Goal: Task Accomplishment & Management: Complete application form

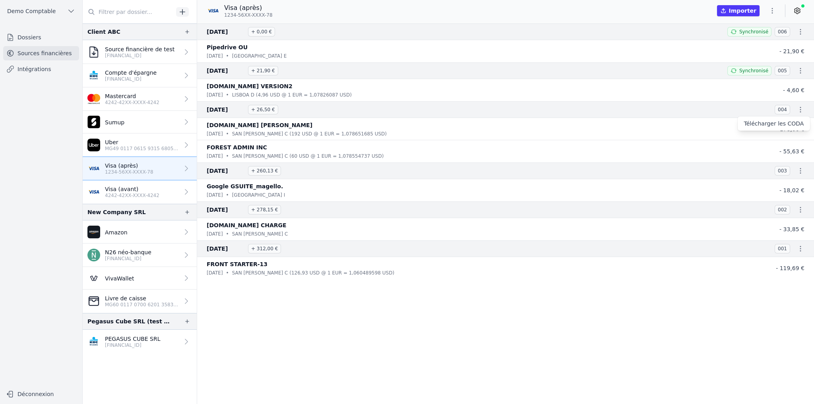
click at [27, 41] on div at bounding box center [407, 202] width 814 height 404
click at [27, 39] on link "Dossiers" at bounding box center [41, 37] width 76 height 14
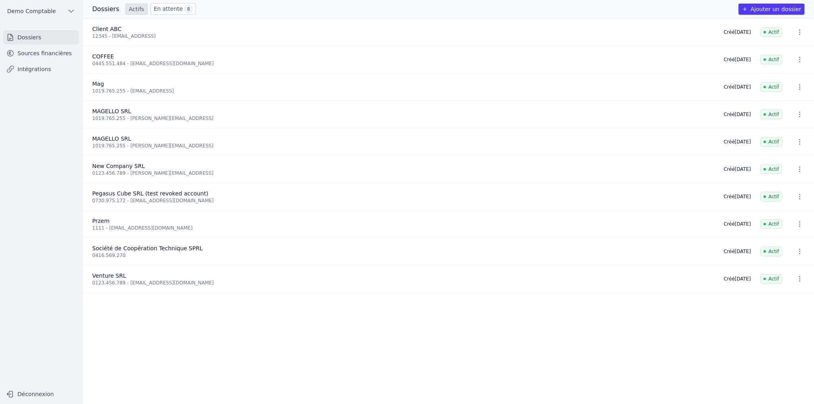
click at [49, 55] on link "Sources financières" at bounding box center [41, 53] width 76 height 14
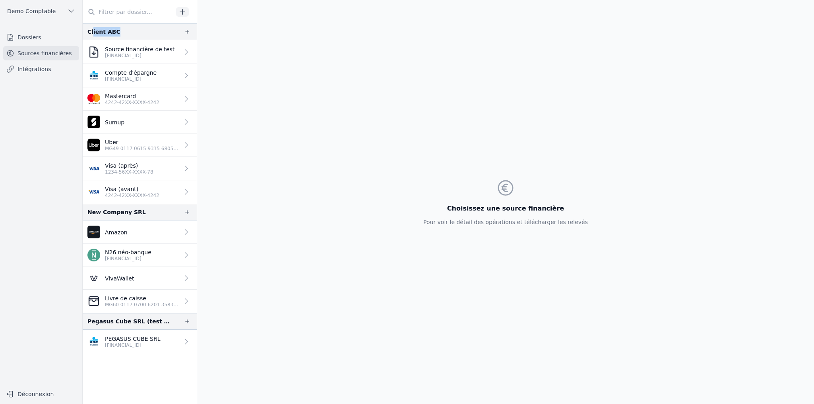
drag, startPoint x: 92, startPoint y: 32, endPoint x: 117, endPoint y: 32, distance: 25.4
click at [117, 32] on div "Client ABC" at bounding box center [140, 31] width 114 height 17
drag, startPoint x: 93, startPoint y: 213, endPoint x: 136, endPoint y: 210, distance: 43.8
click at [136, 210] on div "New Company SRL" at bounding box center [140, 212] width 114 height 17
click at [119, 103] on p "4242-42XX-XXXX-4242" at bounding box center [132, 102] width 54 height 6
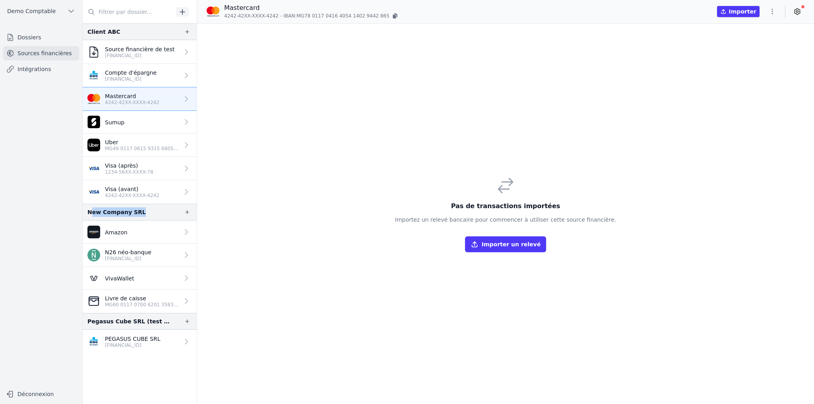
click at [120, 188] on p "Visa (avant)" at bounding box center [132, 189] width 54 height 8
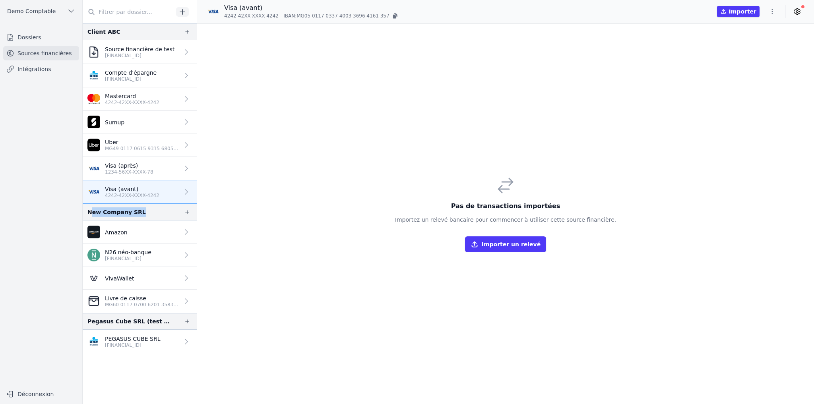
click at [125, 167] on p "Visa (après)" at bounding box center [129, 166] width 48 height 8
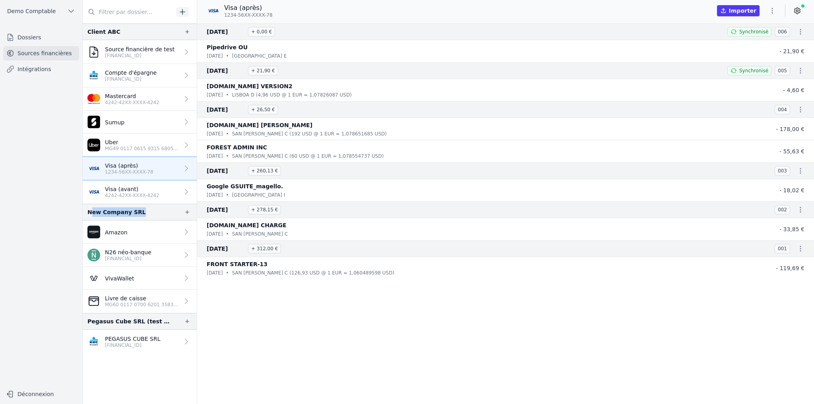
click at [138, 186] on p "Visa (avant)" at bounding box center [132, 189] width 54 height 8
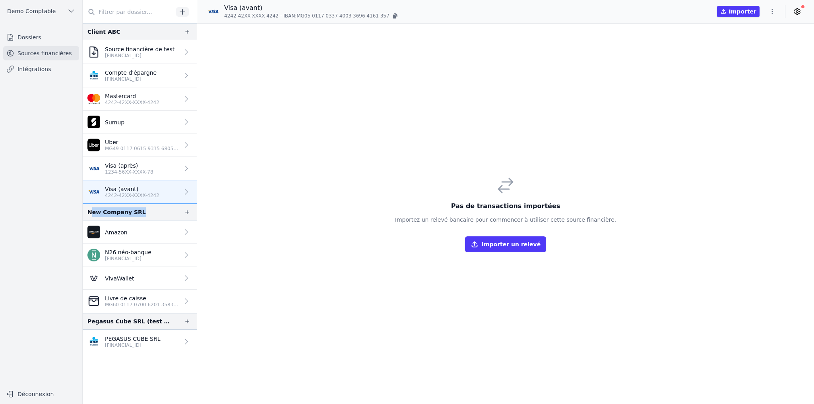
click at [124, 162] on p "Visa (après)" at bounding box center [129, 166] width 48 height 8
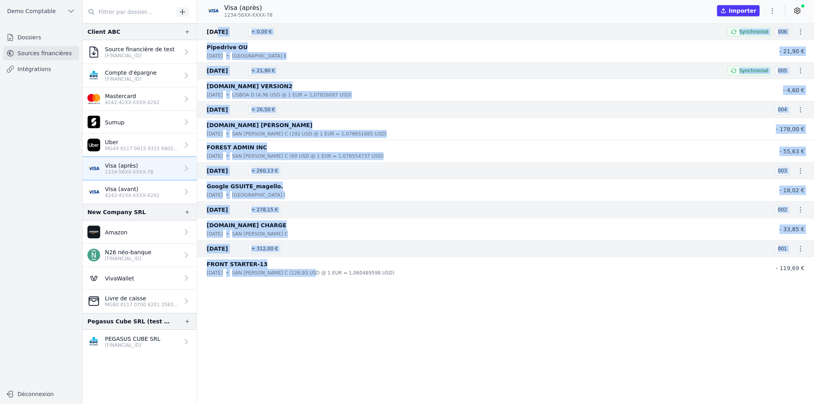
drag, startPoint x: 213, startPoint y: 32, endPoint x: 311, endPoint y: 271, distance: 258.6
click at [311, 271] on nav "[DATE] + 0,00 € Synchronisé 006 Pipedrive OU [DATE] • [GEOGRAPHIC_DATA] E - 21,…" at bounding box center [505, 213] width 617 height 381
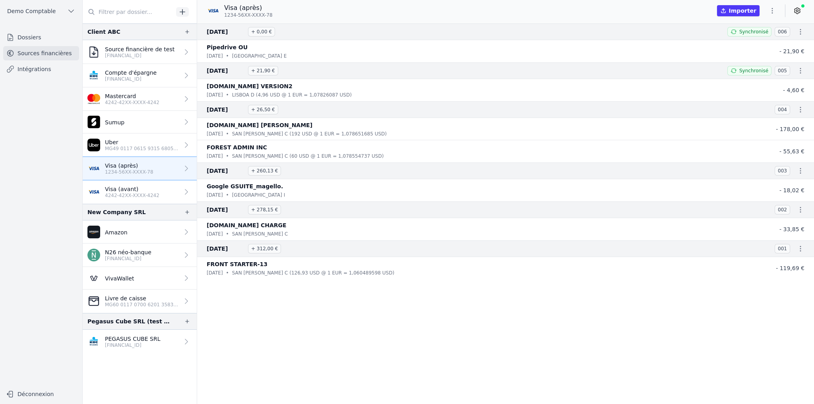
click at [322, 300] on nav "[DATE] + 0,00 € Synchronisé 006 Pipedrive OU [DATE] • [GEOGRAPHIC_DATA] E - 21,…" at bounding box center [505, 213] width 617 height 381
click at [795, 8] on icon at bounding box center [797, 11] width 8 height 8
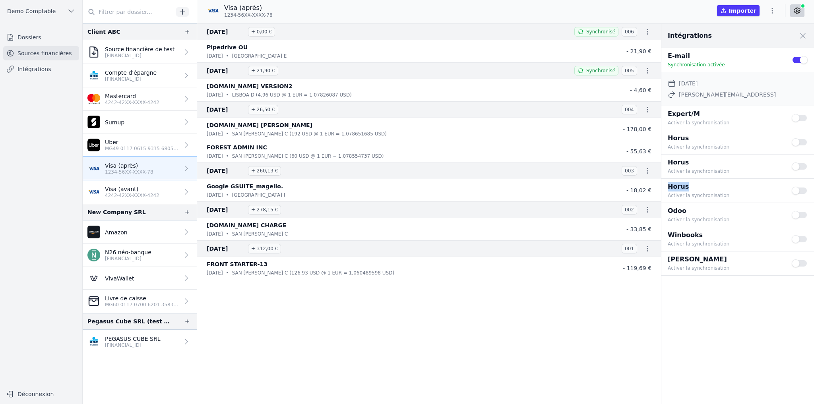
drag, startPoint x: 669, startPoint y: 186, endPoint x: 696, endPoint y: 188, distance: 27.1
click at [696, 188] on p "Horus" at bounding box center [725, 187] width 114 height 10
drag, startPoint x: 675, startPoint y: 114, endPoint x: 703, endPoint y: 114, distance: 27.8
click at [703, 114] on p "Expert/M" at bounding box center [725, 114] width 114 height 10
click at [802, 120] on button "Use setting" at bounding box center [800, 118] width 16 height 8
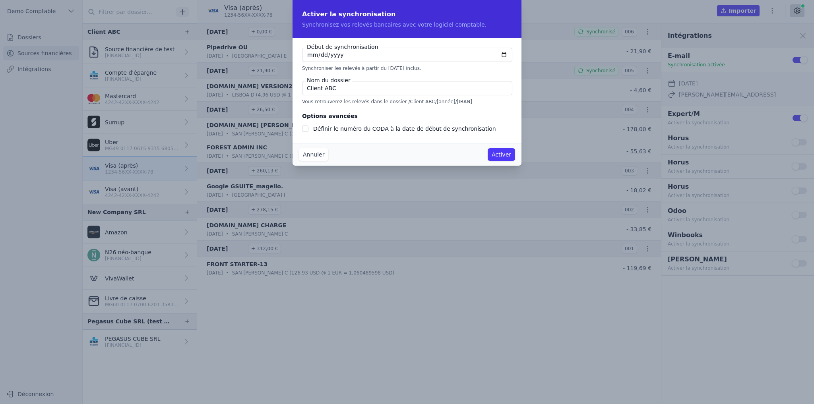
click at [316, 156] on button "Annuler" at bounding box center [313, 154] width 29 height 13
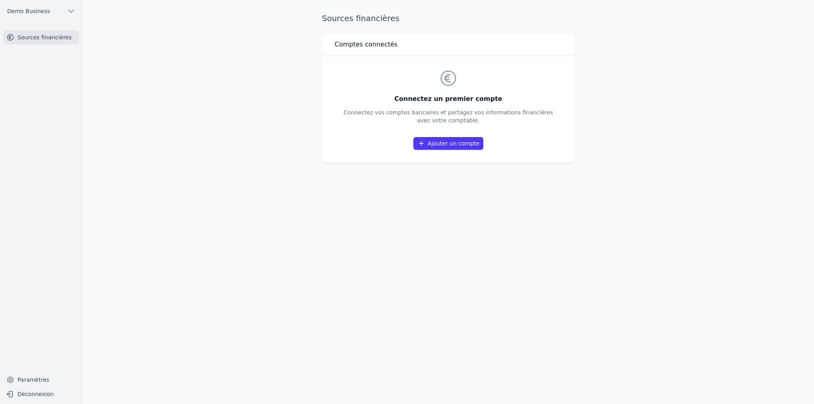
click at [442, 147] on link "Ajouter un compte" at bounding box center [448, 143] width 70 height 13
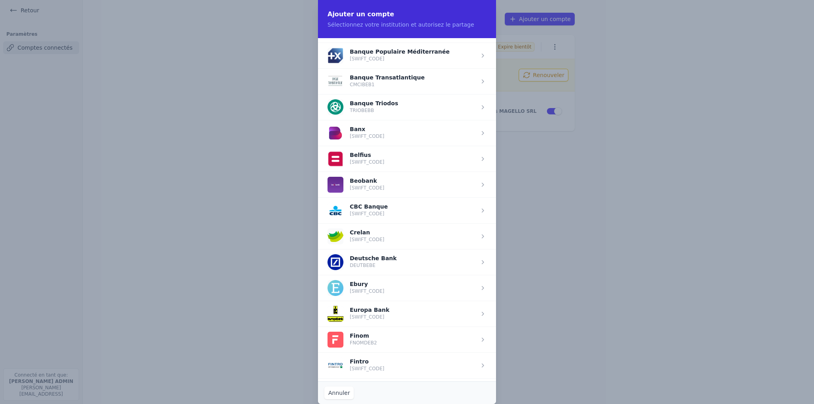
scroll to position [286, 0]
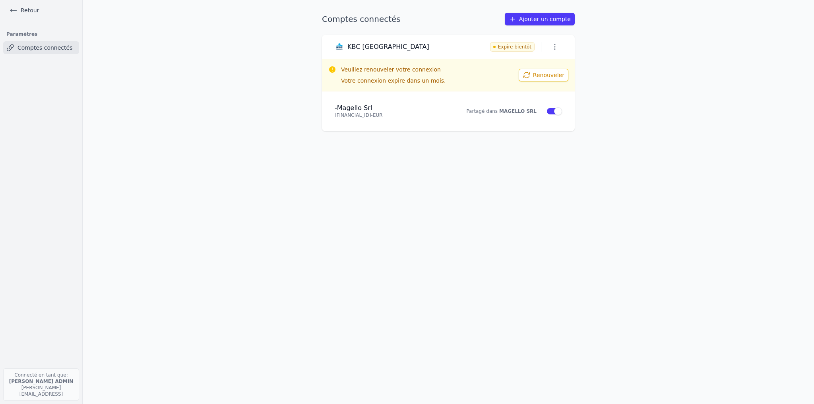
click at [33, 15] on link "Retour" at bounding box center [24, 10] width 36 height 11
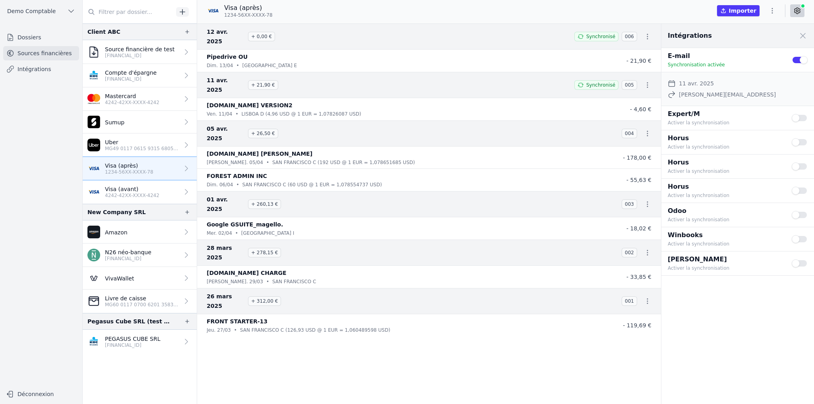
click at [40, 69] on link "Intégrations" at bounding box center [41, 69] width 76 height 14
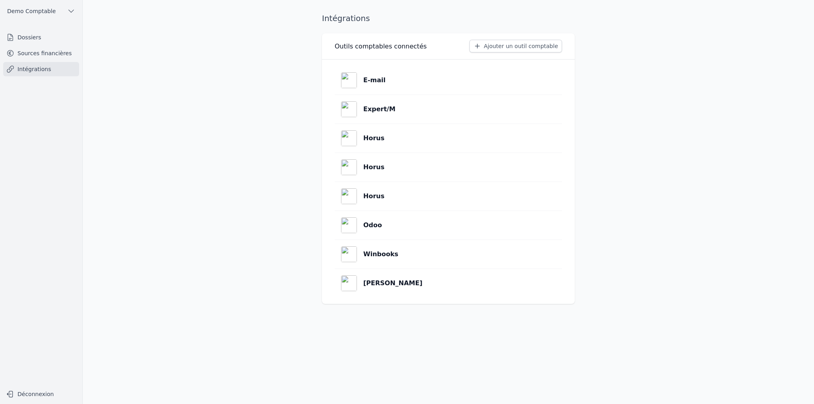
click at [448, 145] on link "Horus" at bounding box center [448, 138] width 227 height 29
click at [404, 165] on link "Horus" at bounding box center [448, 167] width 227 height 29
click at [387, 134] on link "Horus" at bounding box center [448, 138] width 227 height 29
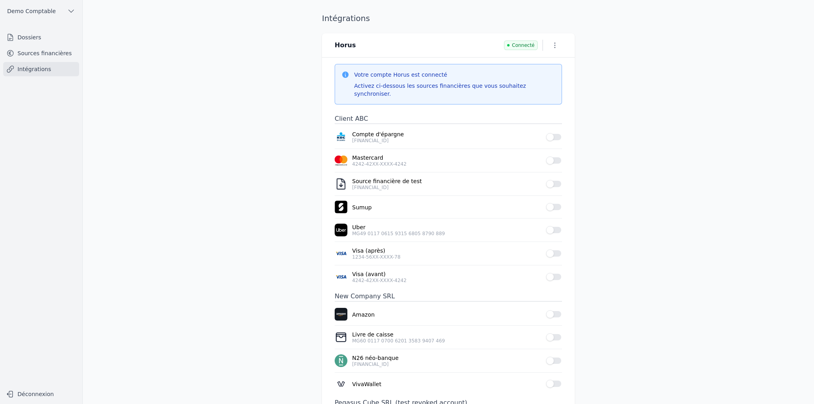
click at [555, 45] on icon "button" at bounding box center [555, 45] width 8 height 8
click at [544, 73] on button "Supprimer" at bounding box center [540, 76] width 49 height 14
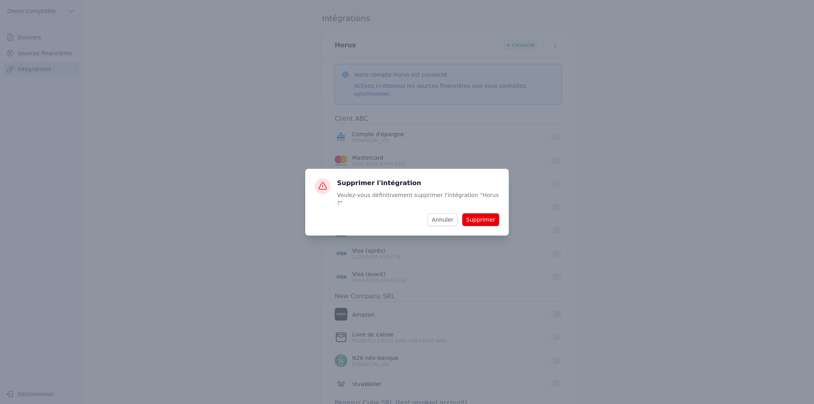
click at [485, 213] on button "Supprimer" at bounding box center [480, 219] width 37 height 13
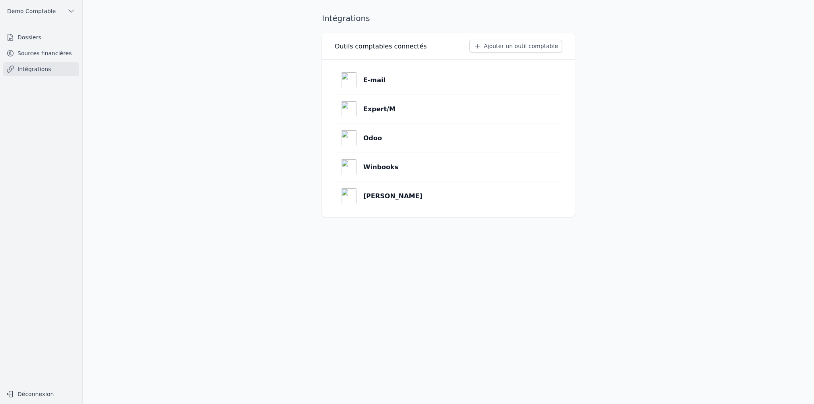
click at [492, 46] on button "Ajouter un outil comptable" at bounding box center [515, 46] width 93 height 13
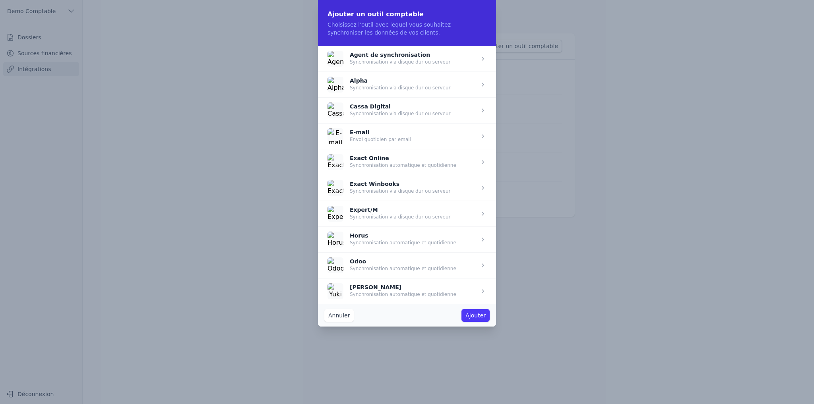
click at [378, 235] on span "button" at bounding box center [407, 240] width 178 height 26
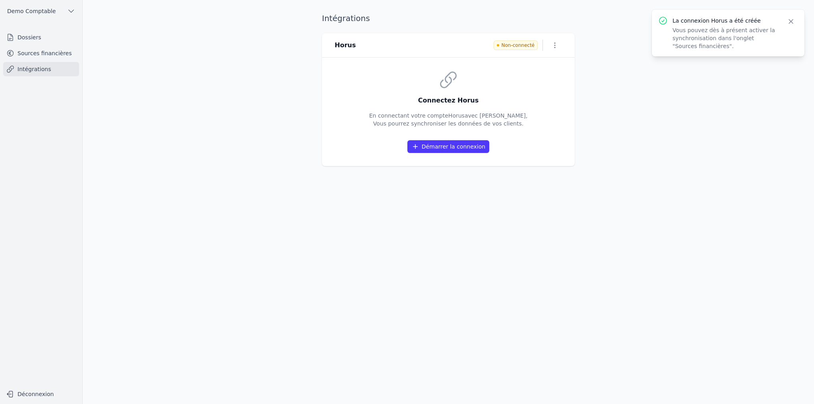
click at [440, 148] on button "Démarrer la connexion" at bounding box center [448, 146] width 82 height 13
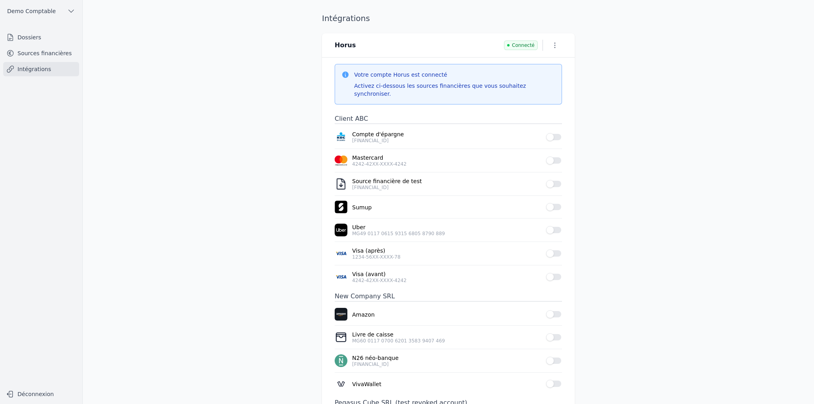
click at [32, 56] on link "Sources financières" at bounding box center [41, 53] width 76 height 14
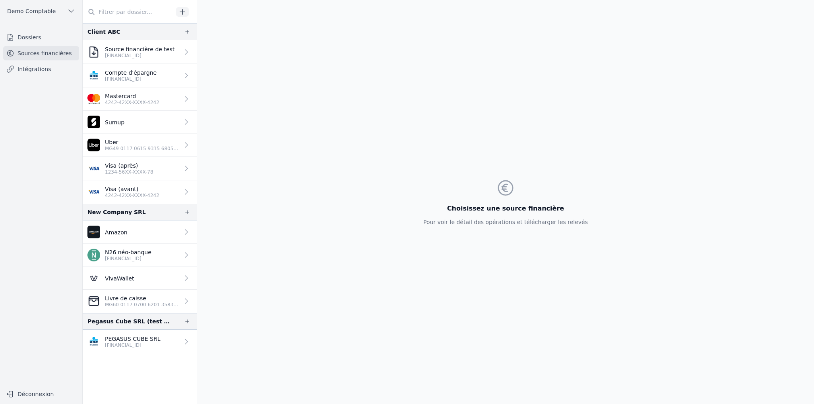
click at [139, 170] on p "1234-56XX-XXXX-78" at bounding box center [129, 172] width 48 height 6
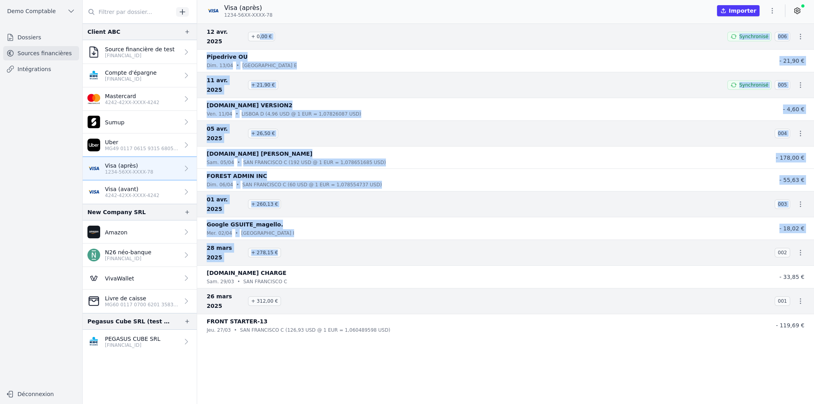
drag, startPoint x: 258, startPoint y: 46, endPoint x: 326, endPoint y: 200, distance: 168.9
click at [315, 212] on nav "12 avr. 2025 + 0,00 € Synchronisé 006 Pipedrive OU dim. 13/04 • Tallinn E - 21,…" at bounding box center [505, 213] width 617 height 381
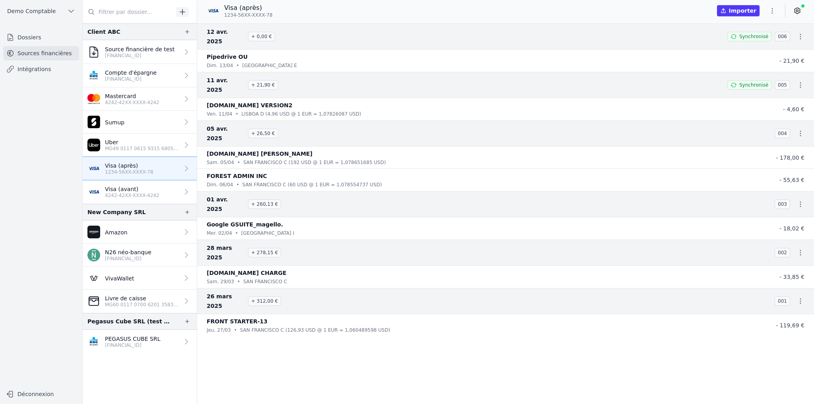
click at [577, 305] on nav "12 avr. 2025 + 0,00 € Synchronisé 006 Pipedrive OU dim. 13/04 • Tallinn E - 21,…" at bounding box center [505, 213] width 617 height 381
click at [800, 10] on icon at bounding box center [797, 11] width 6 height 6
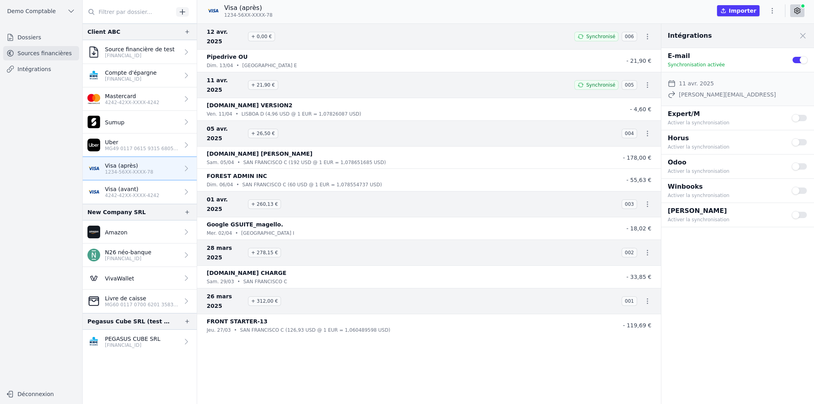
click at [799, 144] on button "Use setting" at bounding box center [800, 142] width 16 height 8
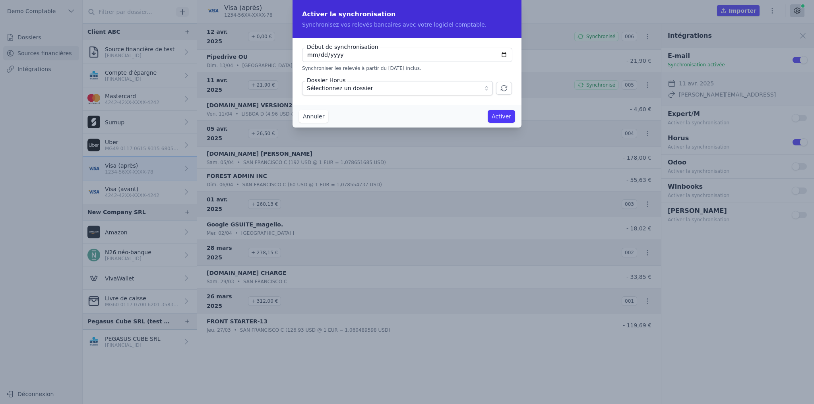
click at [330, 91] on span "Sélectionnez un dossier" at bounding box center [340, 88] width 66 height 10
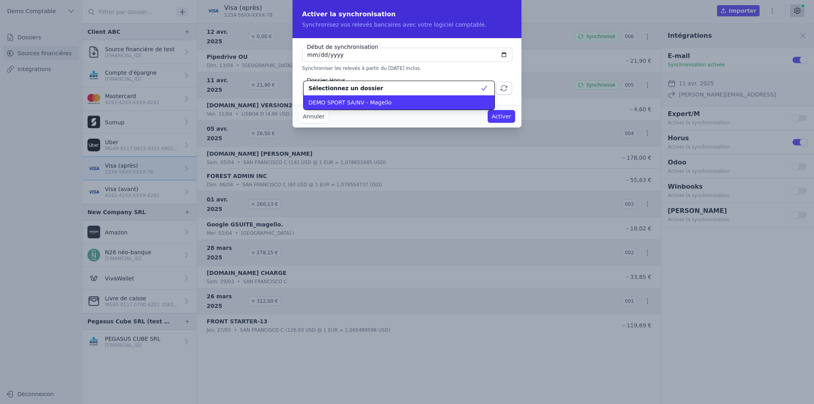
click at [358, 104] on span "DEMO SPORT SA/NV - Magello" at bounding box center [349, 103] width 83 height 8
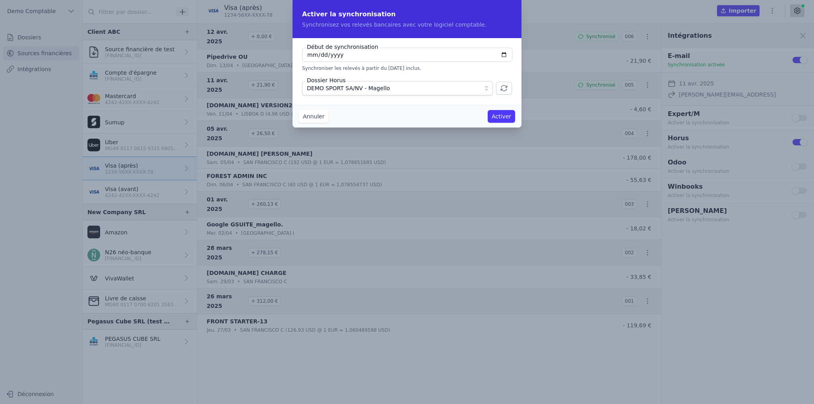
click at [398, 92] on span "DEMO SPORT SA/NV - Magello" at bounding box center [392, 88] width 170 height 10
click at [307, 119] on button "Annuler" at bounding box center [313, 116] width 29 height 13
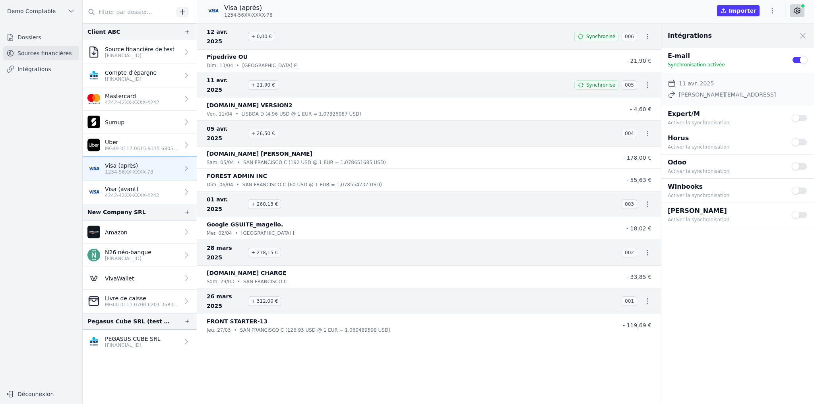
click at [37, 39] on link "Dossiers" at bounding box center [41, 37] width 76 height 14
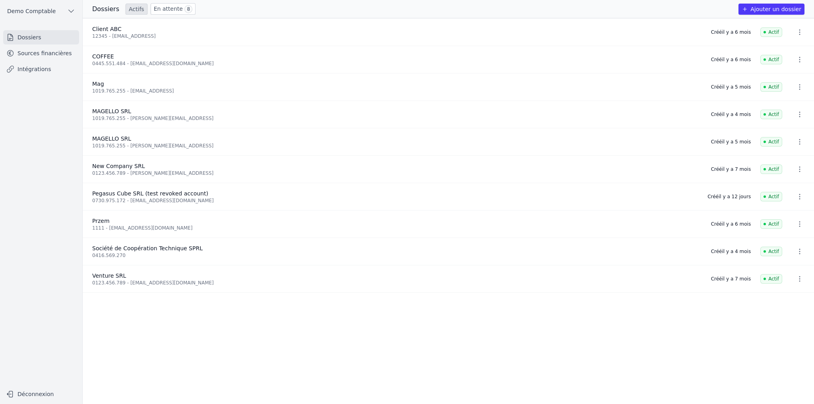
click at [792, 10] on button "Ajouter un dossier" at bounding box center [771, 9] width 66 height 11
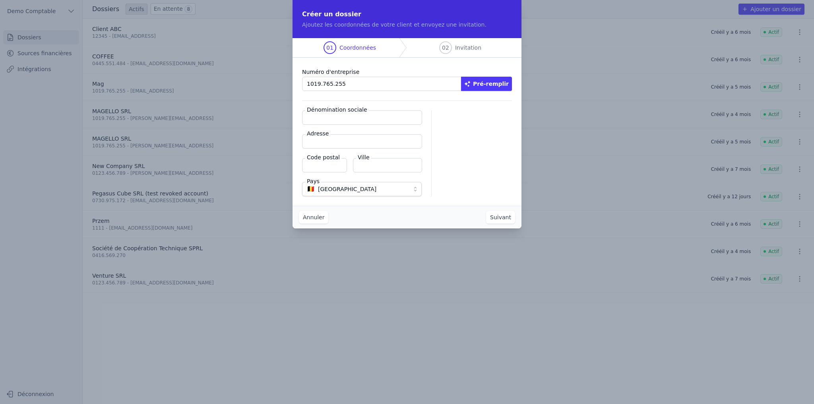
type input "1019.765.255"
click at [504, 84] on button "Pré-remplir" at bounding box center [486, 84] width 51 height 14
type input "MAGELLO SRL"
type input "Avenue du Derby 30/16"
type input "1050"
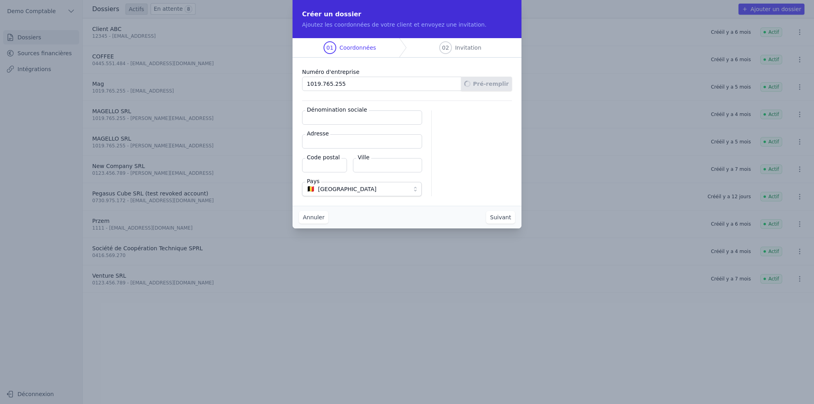
type input "Ixelles"
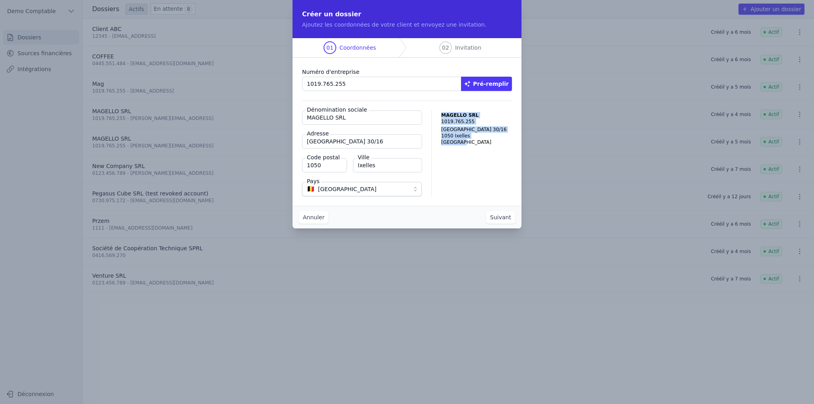
drag, startPoint x: 438, startPoint y: 114, endPoint x: 467, endPoint y: 161, distance: 54.8
click at [467, 161] on div "Dénomination sociale MAGELLO SRL Adresse Avenue du Derby 30/16 Code postal 1050…" at bounding box center [407, 153] width 210 height 86
click at [505, 219] on button "Suivant" at bounding box center [500, 217] width 29 height 13
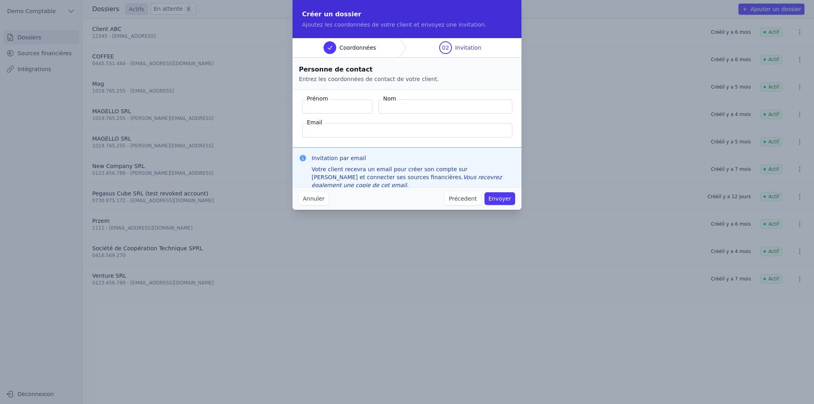
click at [342, 107] on input "Prénom" at bounding box center [337, 106] width 70 height 14
click at [413, 83] on div "Personne de contact Entrez les coordonnées de contact de votre client." at bounding box center [406, 74] width 229 height 32
click at [328, 134] on input "Email" at bounding box center [407, 130] width 210 height 14
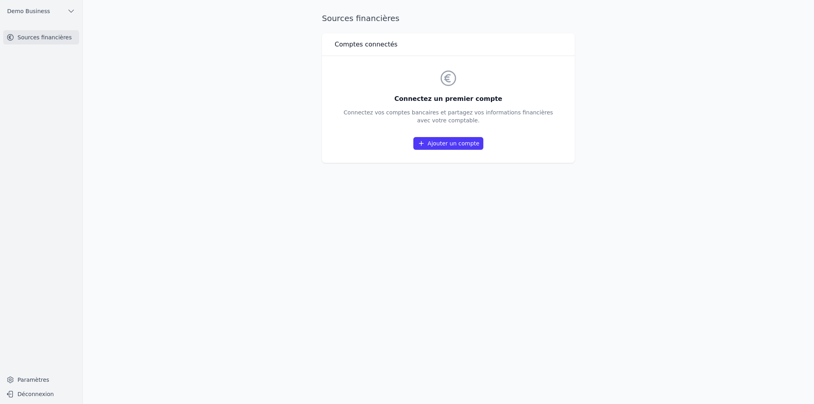
click at [448, 145] on link "Ajouter un compte" at bounding box center [448, 143] width 70 height 13
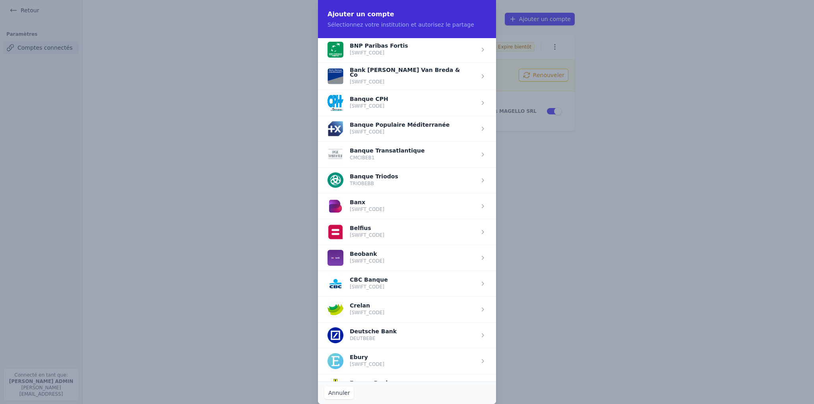
scroll to position [223, 0]
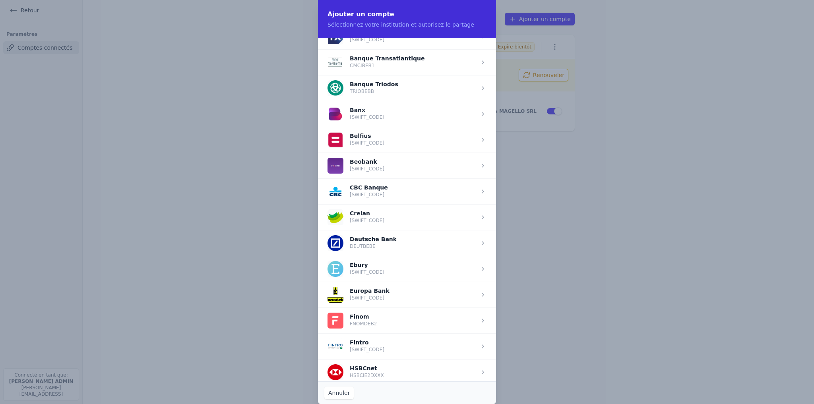
click at [372, 138] on span "button" at bounding box center [407, 140] width 178 height 26
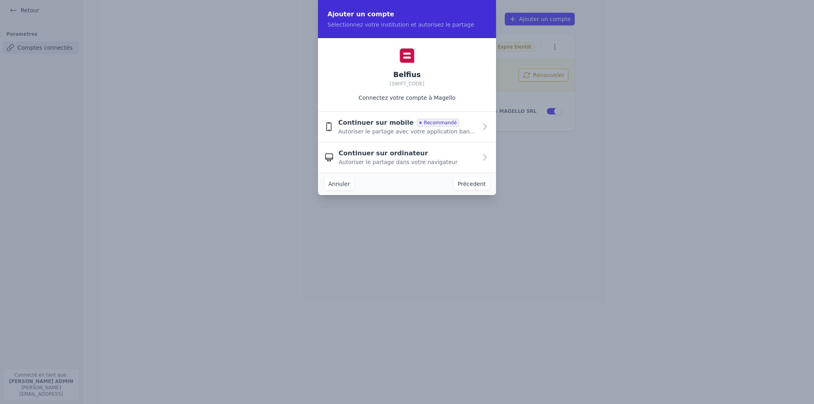
click at [393, 134] on span "Autoriser le partage avec votre application bancaire" at bounding box center [407, 132] width 139 height 8
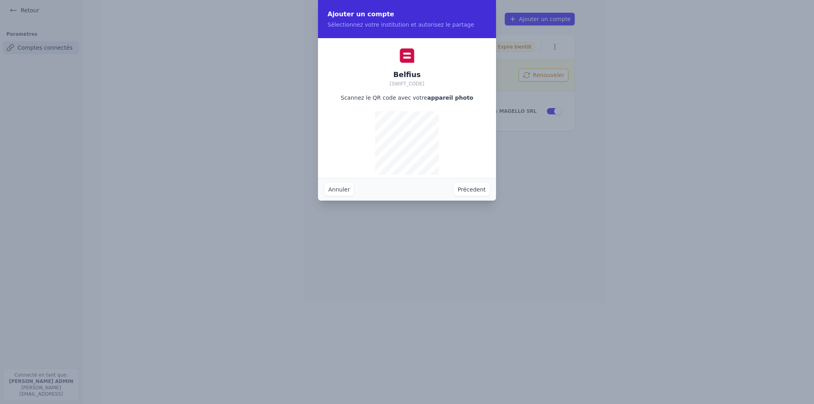
click at [471, 188] on button "Précedent" at bounding box center [472, 189] width 36 height 13
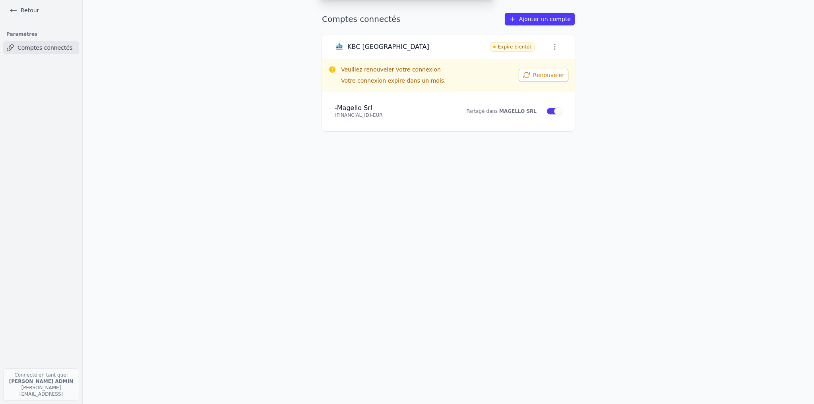
drag, startPoint x: 295, startPoint y: 91, endPoint x: 184, endPoint y: 66, distance: 113.9
click at [29, 12] on link "Retour" at bounding box center [24, 10] width 36 height 11
